Goal: Task Accomplishment & Management: Use online tool/utility

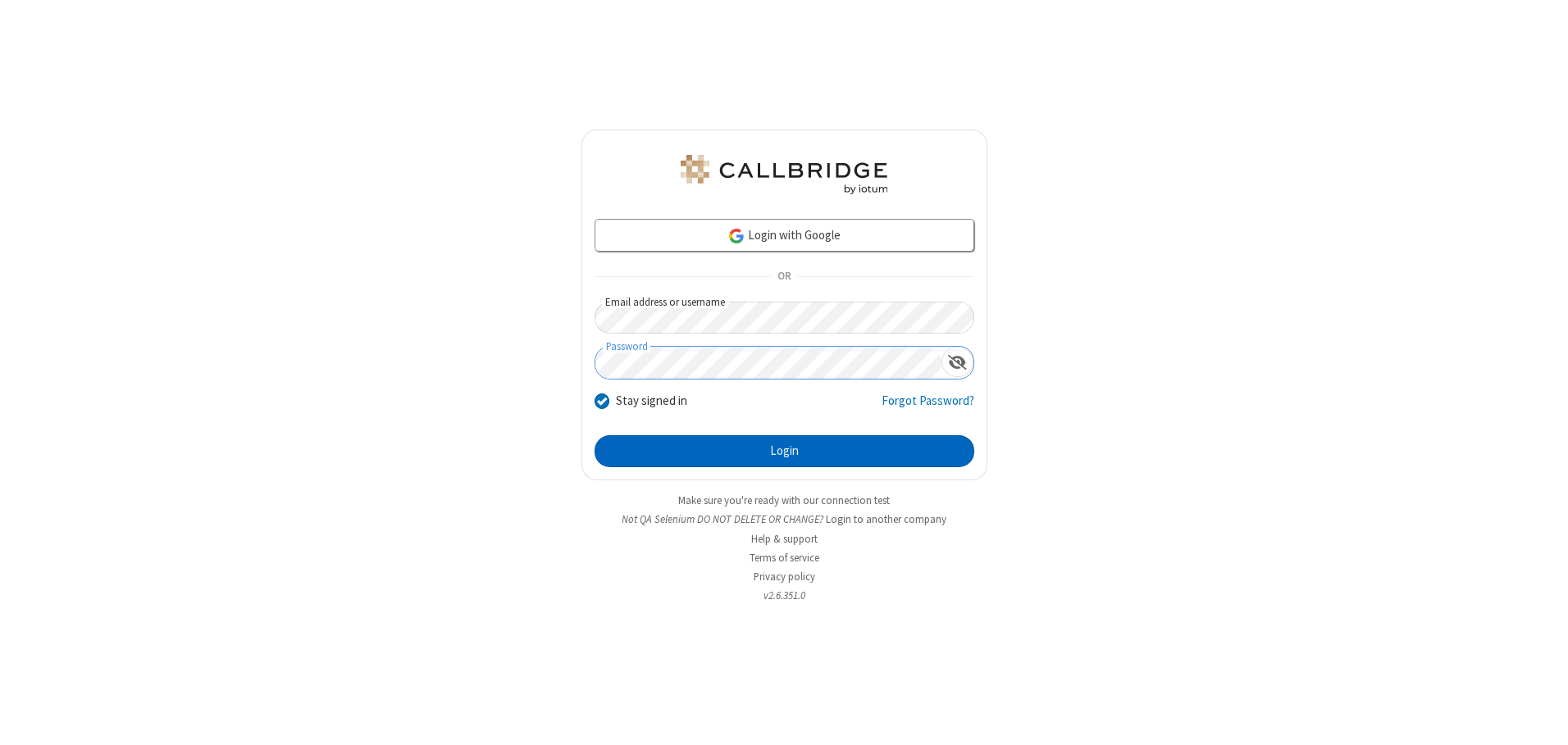
click at [784, 450] on button "Login" at bounding box center [784, 451] width 380 height 33
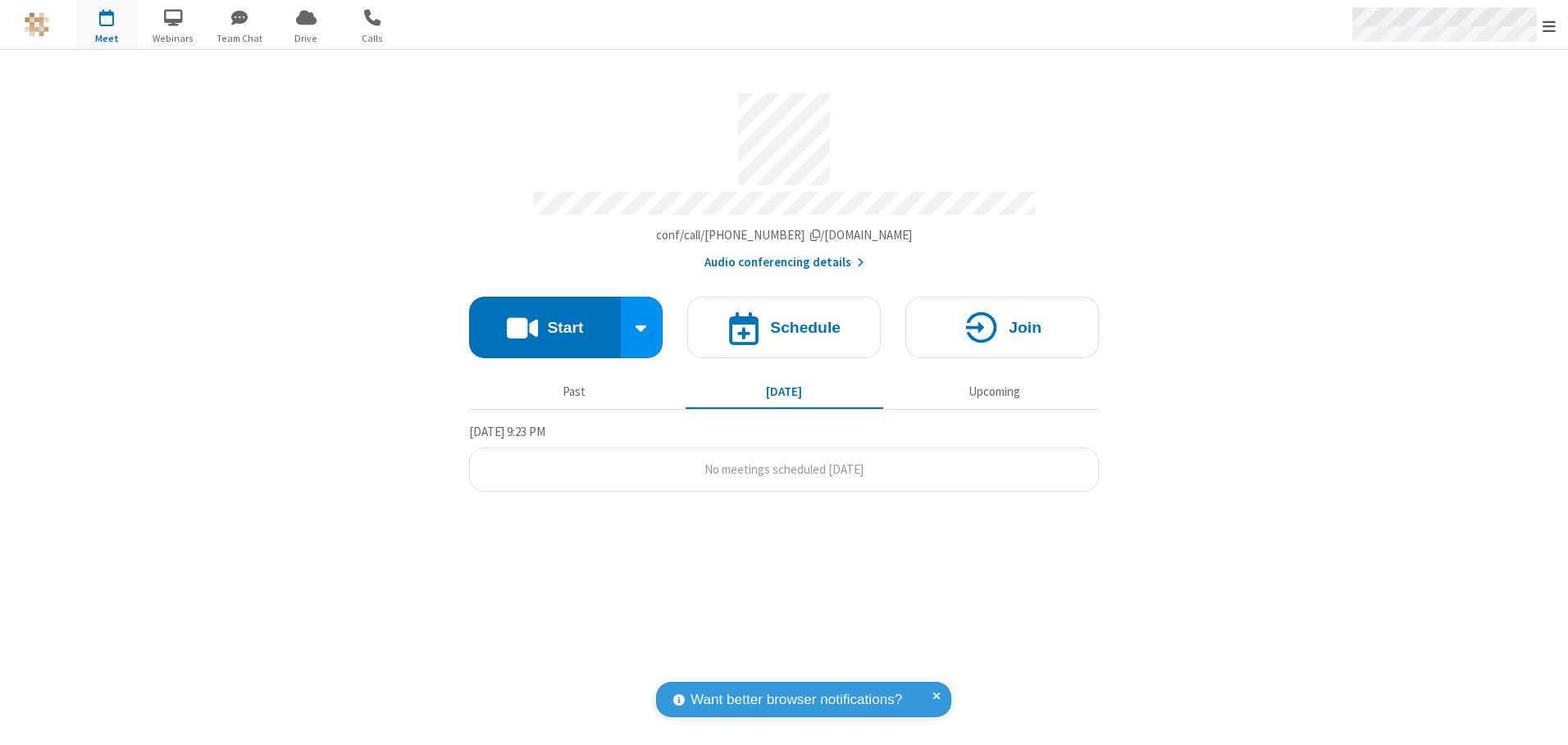
click at [1549, 26] on span "Open menu" at bounding box center [1548, 26] width 13 height 16
click at [106, 25] on span "button" at bounding box center [107, 17] width 61 height 28
click at [784, 321] on h4 "Schedule" at bounding box center [805, 327] width 71 height 15
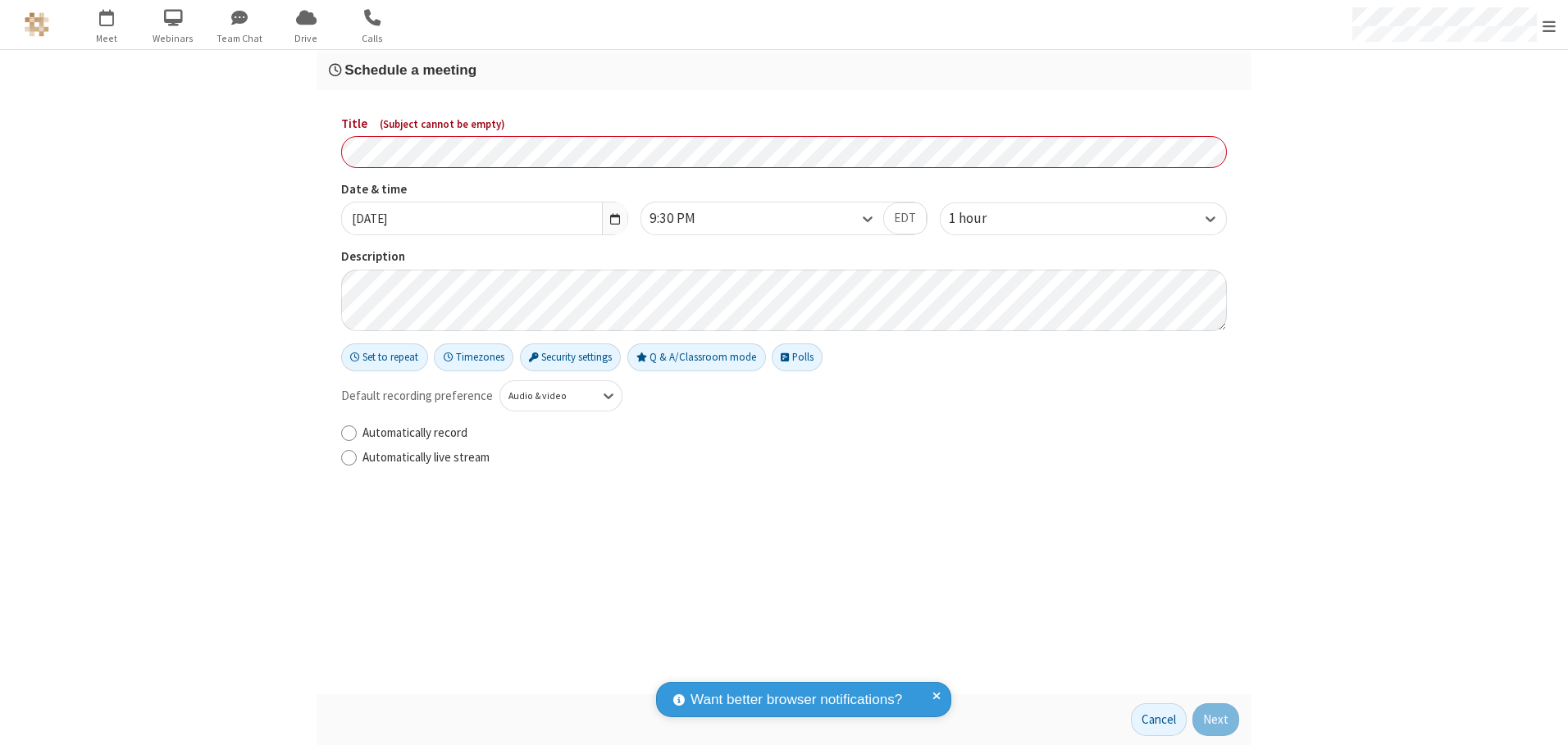
click at [784, 70] on h3 "Schedule a meeting" at bounding box center [784, 70] width 910 height 15
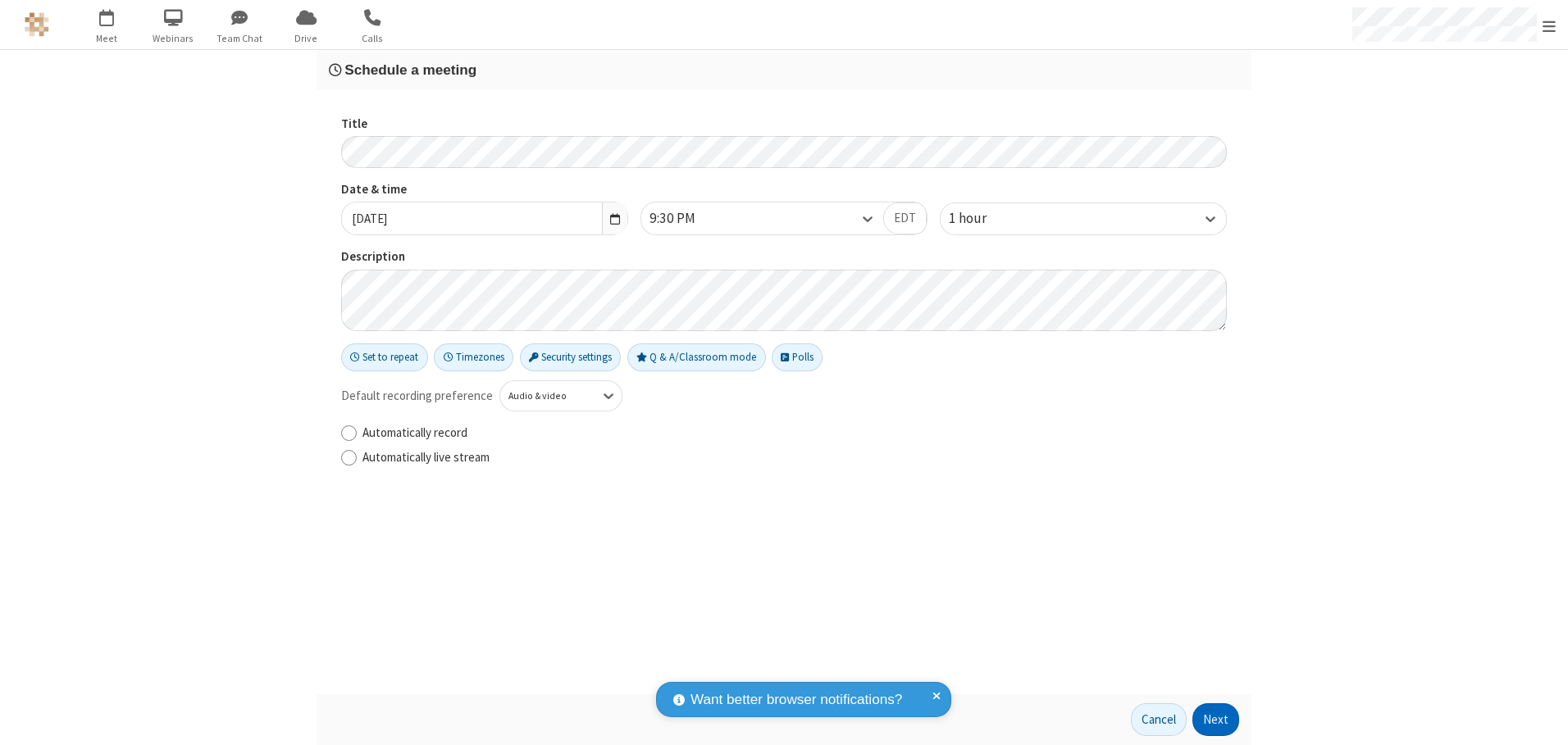
click at [1216, 719] on button "Next" at bounding box center [1215, 719] width 47 height 33
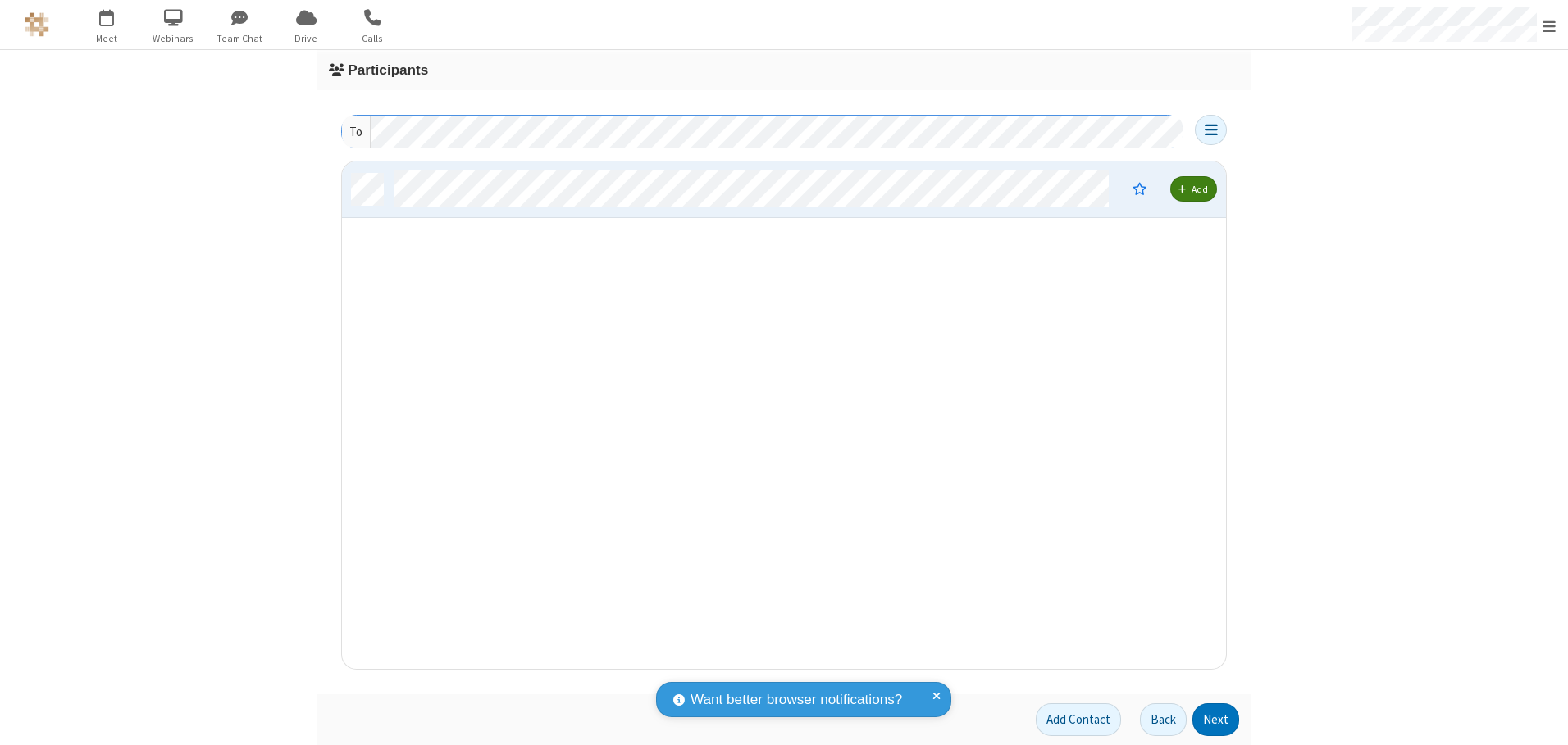
scroll to position [495, 871]
click at [1216, 719] on button "Next" at bounding box center [1215, 719] width 47 height 33
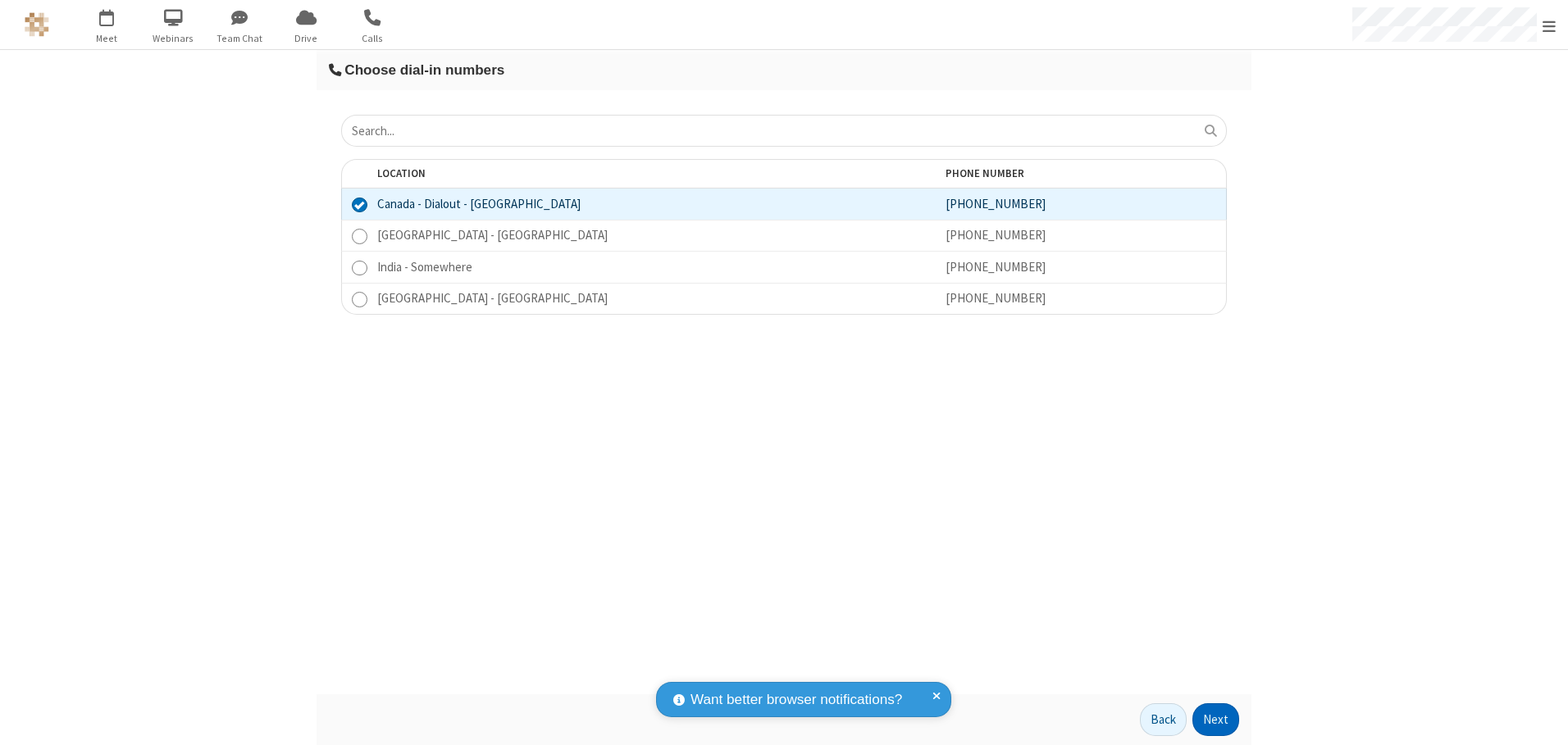
click at [1216, 719] on button "Next" at bounding box center [1215, 719] width 47 height 33
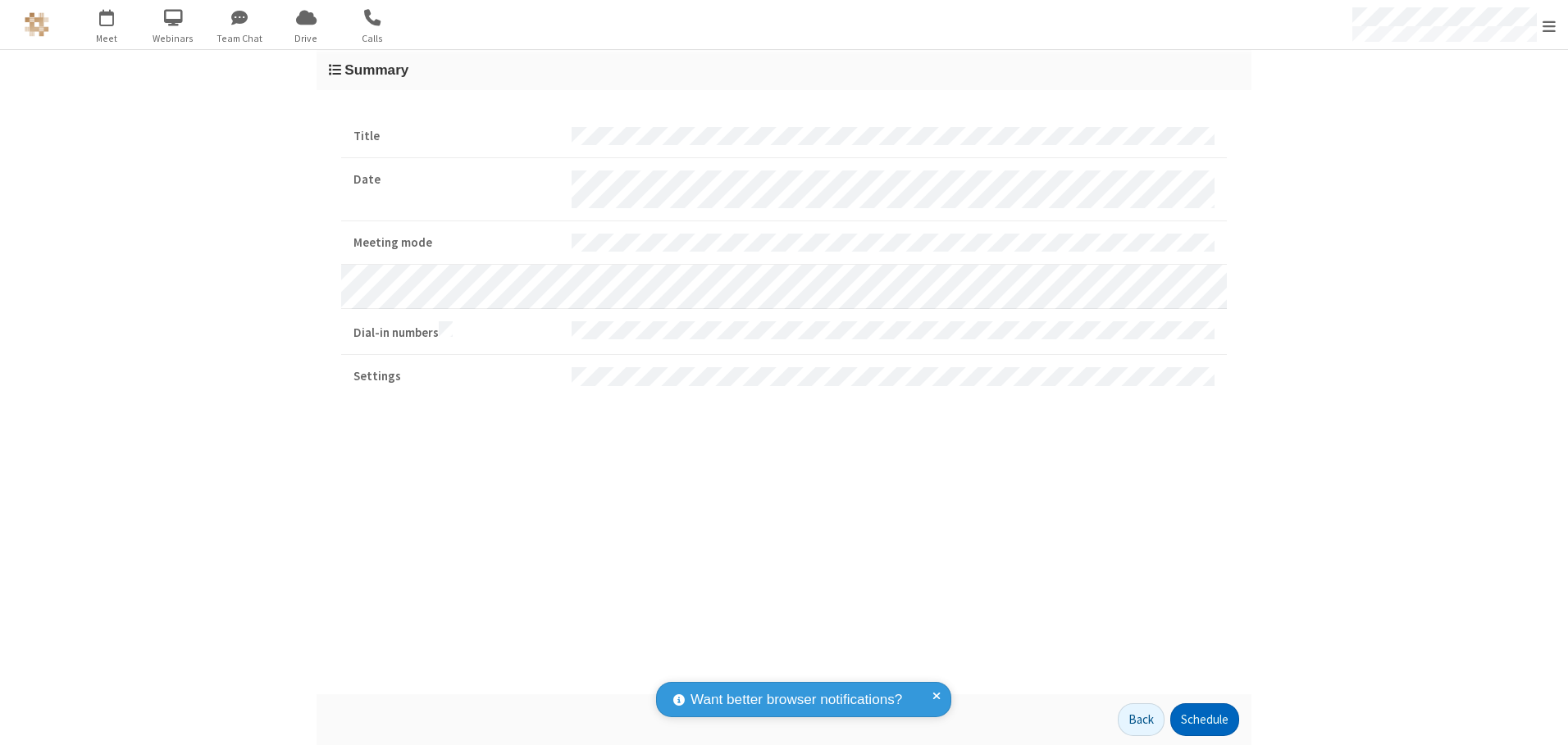
click at [1203, 719] on button "Schedule" at bounding box center [1204, 719] width 69 height 33
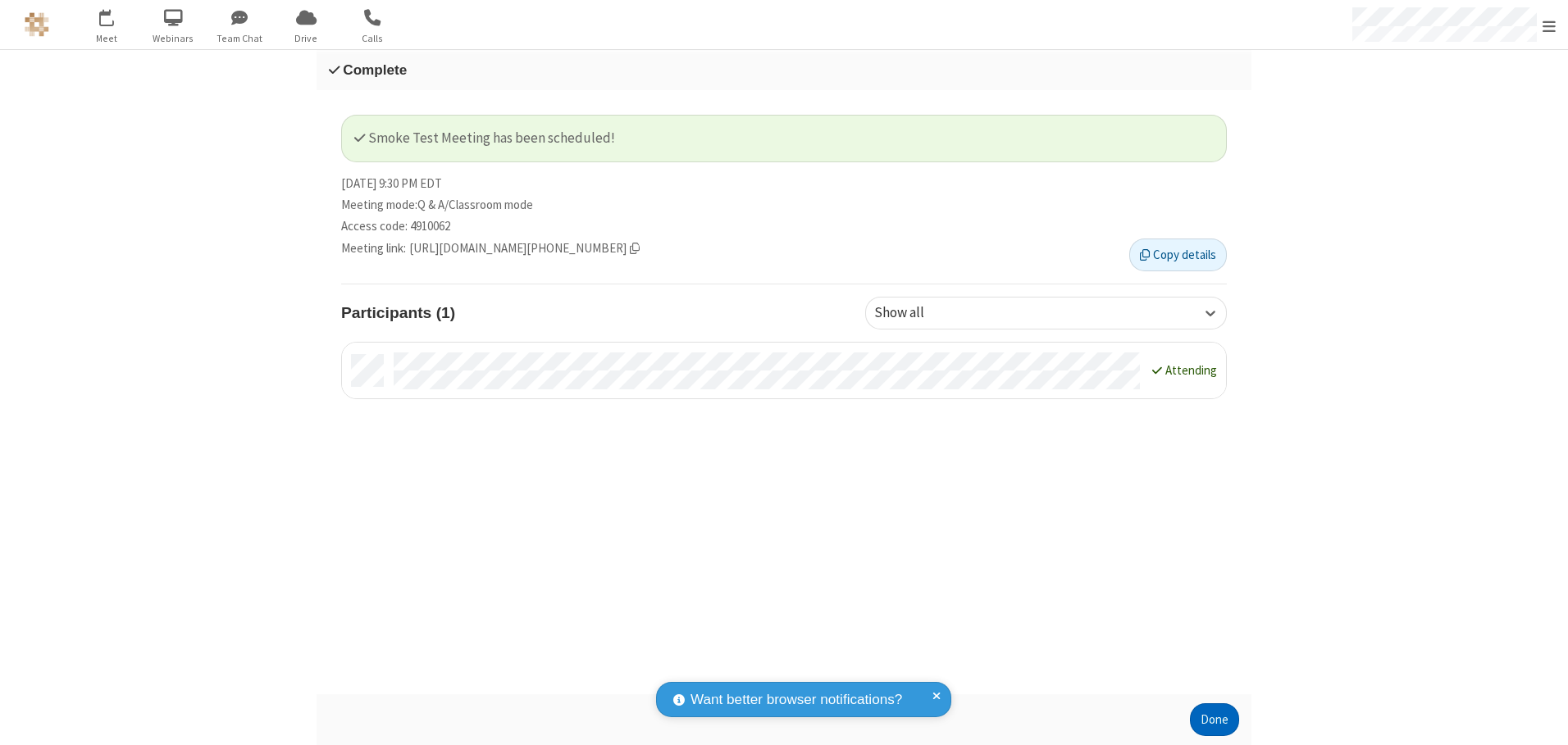
click at [1215, 719] on button "Done" at bounding box center [1215, 719] width 49 height 33
